Goal: Transaction & Acquisition: Purchase product/service

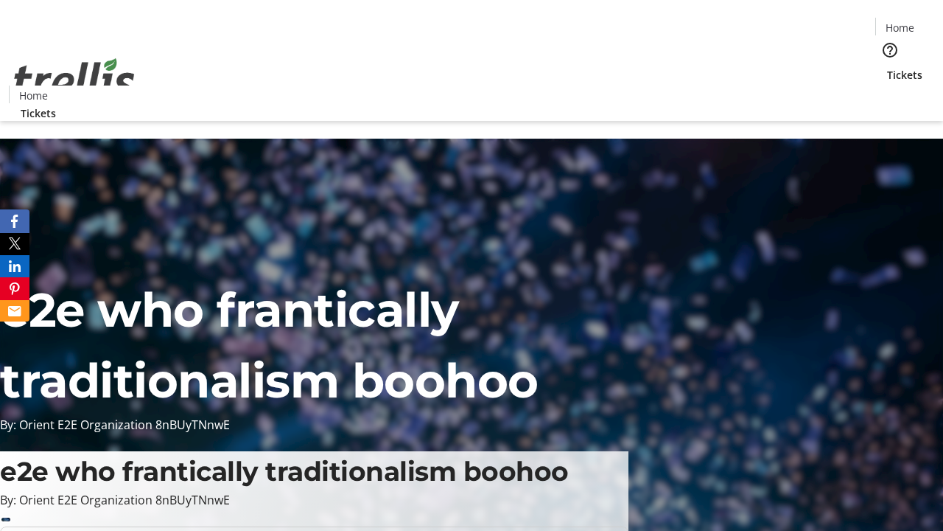
click at [887, 67] on span "Tickets" at bounding box center [904, 74] width 35 height 15
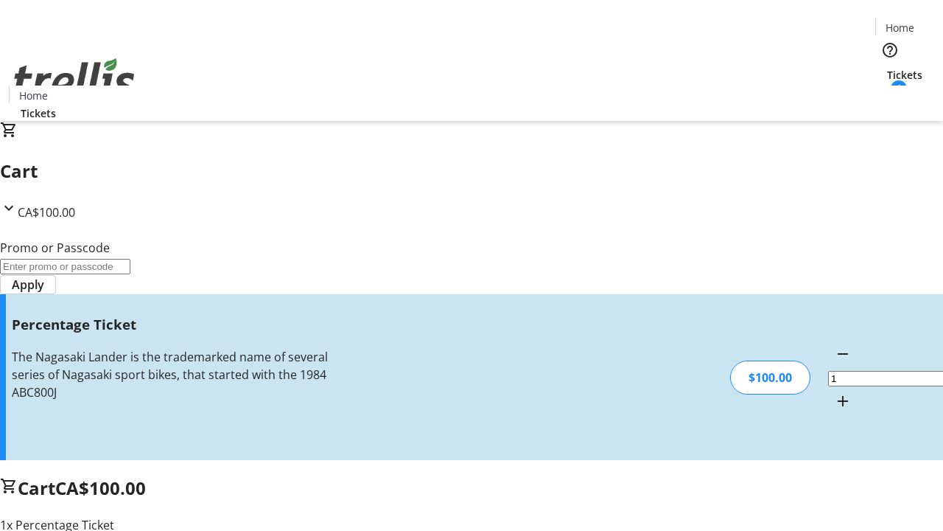
type input "FOO"
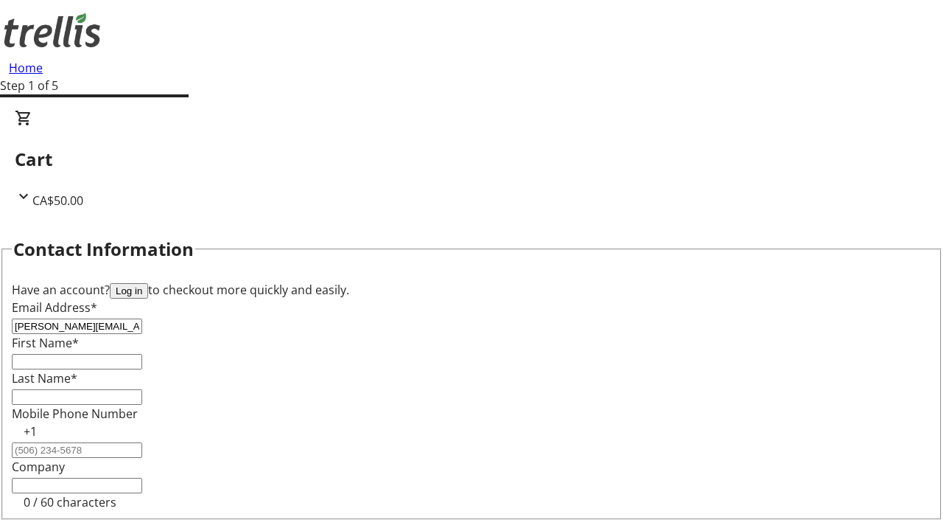
type input "[PERSON_NAME][EMAIL_ADDRESS][DOMAIN_NAME]"
type input "[PERSON_NAME]"
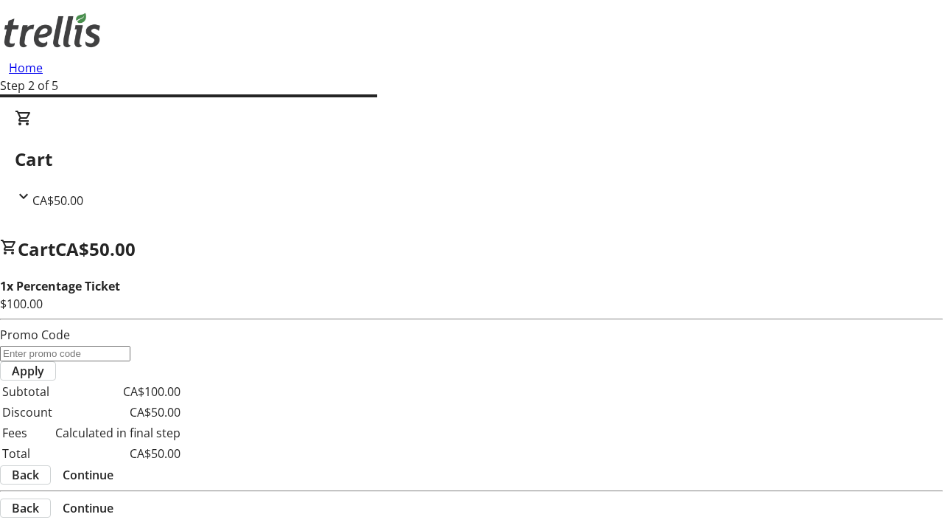
click at [113, 466] on span "Continue" at bounding box center [88, 475] width 51 height 18
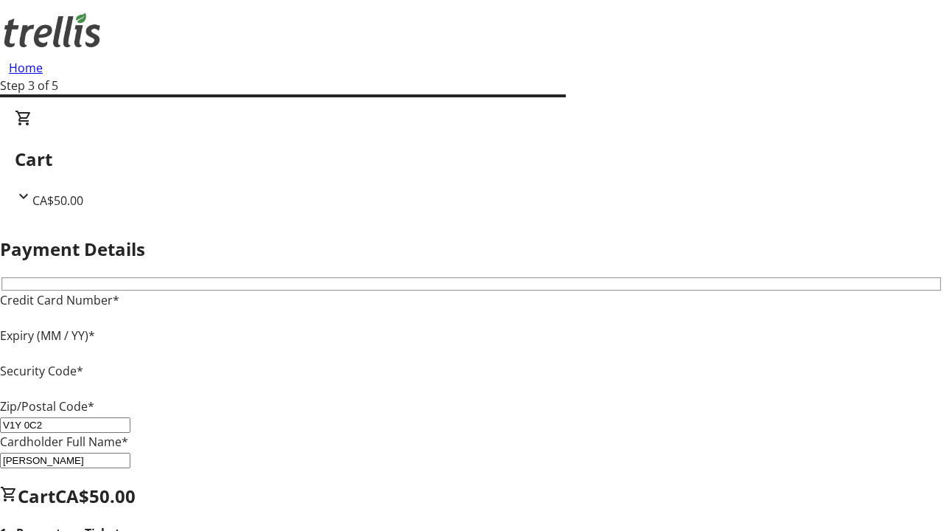
type input "V1Y 0C2"
